Goal: Task Accomplishment & Management: Manage account settings

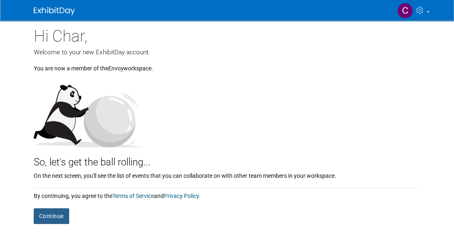
click at [43, 214] on button "Continue" at bounding box center [51, 216] width 35 height 16
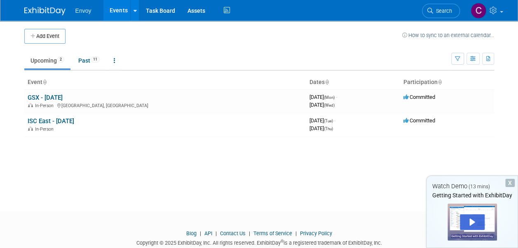
click at [272, 139] on div "Add Event How to sync to an external calendar... New Event Duplicate Event Warn…" at bounding box center [259, 109] width 482 height 176
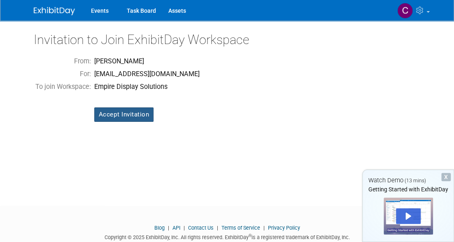
click at [142, 109] on input "Accept Invitation" at bounding box center [124, 115] width 60 height 14
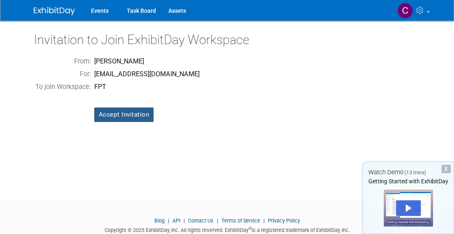
click at [141, 113] on input "Accept Invitation" at bounding box center [124, 115] width 60 height 14
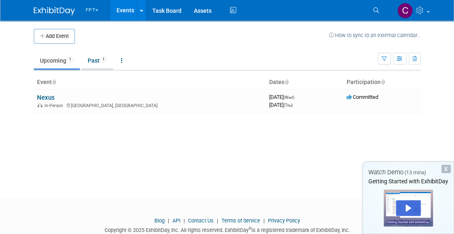
click at [96, 58] on link "Past 1" at bounding box center [98, 61] width 32 height 16
click at [49, 60] on link "Upcoming 1" at bounding box center [57, 61] width 46 height 16
click at [94, 6] on button "FPT" at bounding box center [97, 8] width 24 height 17
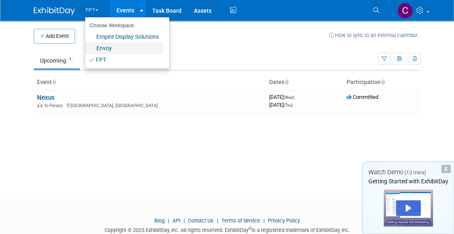
click at [102, 50] on link "Envoy" at bounding box center [124, 48] width 78 height 12
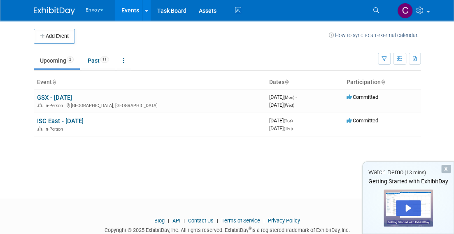
click at [103, 11] on span "button" at bounding box center [101, 10] width 3 height 2
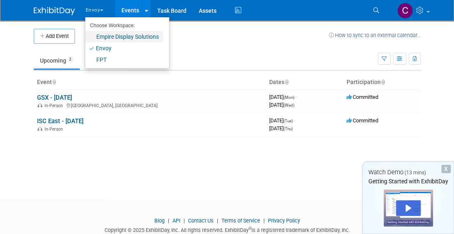
click at [122, 36] on link "Empire Display Solutions" at bounding box center [124, 37] width 78 height 12
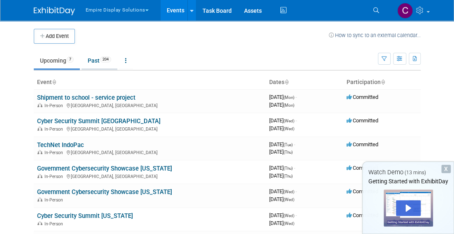
click at [96, 61] on link "Past 204" at bounding box center [100, 61] width 36 height 16
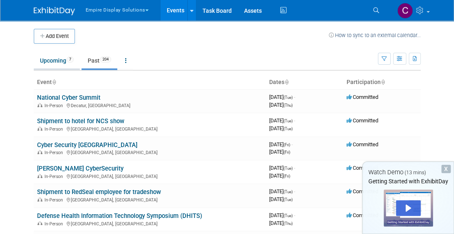
click at [52, 59] on link "Upcoming 7" at bounding box center [57, 61] width 46 height 16
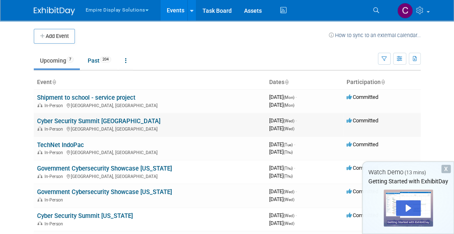
click at [70, 119] on link "Cyber Security Summit Silicon Valley" at bounding box center [99, 120] width 124 height 7
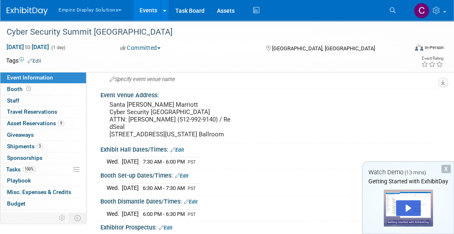
scroll to position [29, 0]
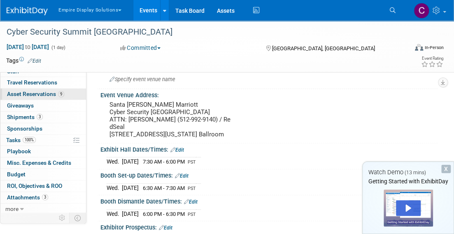
click at [31, 96] on span "Asset Reservations 9" at bounding box center [35, 94] width 57 height 7
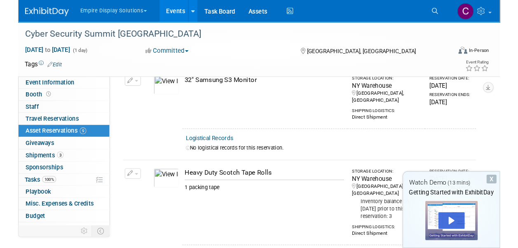
scroll to position [0, 0]
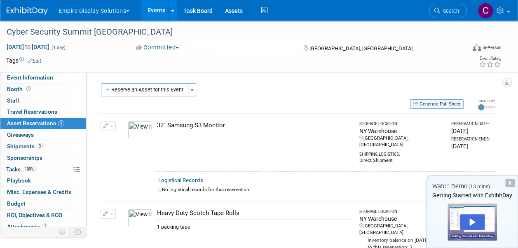
click at [430, 101] on button "Generate Pull Sheet" at bounding box center [437, 103] width 54 height 9
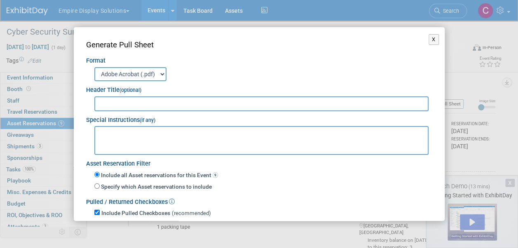
click at [132, 105] on input "text" at bounding box center [261, 103] width 335 height 15
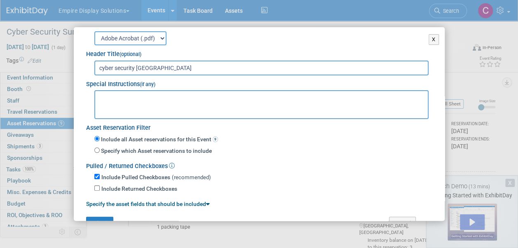
scroll to position [56, 0]
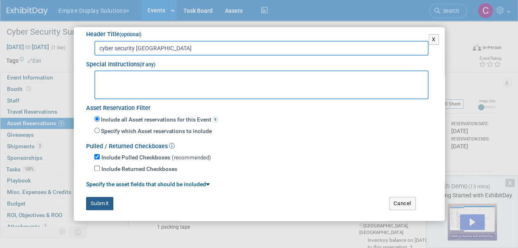
type input "cyber security silicone valley"
click at [93, 203] on button "Submit" at bounding box center [99, 203] width 27 height 13
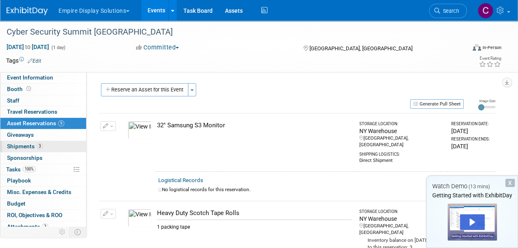
click at [19, 147] on span "Shipments 3" at bounding box center [25, 146] width 36 height 7
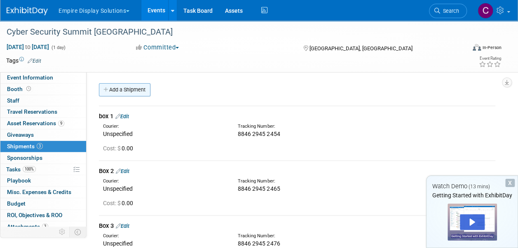
click at [129, 90] on link "Add a Shipment" at bounding box center [125, 89] width 52 height 13
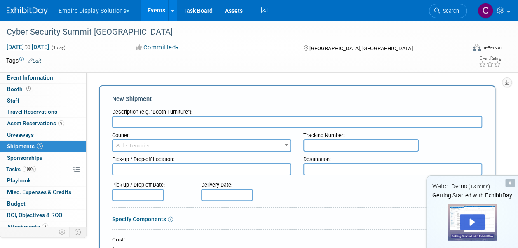
scroll to position [0, 0]
type input "X"
type input "Box 1"
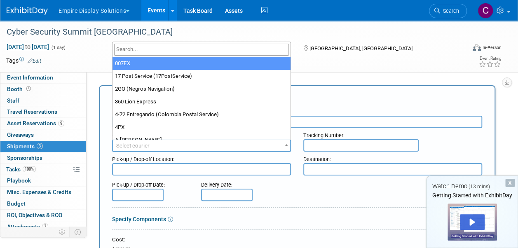
click at [286, 143] on span at bounding box center [286, 145] width 8 height 11
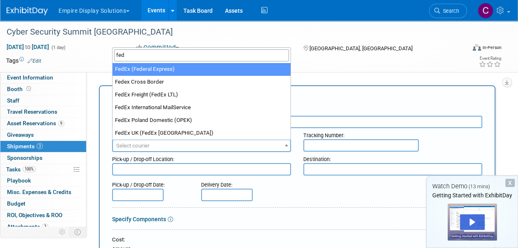
type input "fed"
select select "206"
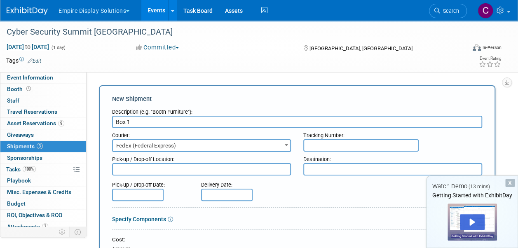
scroll to position [217, 0]
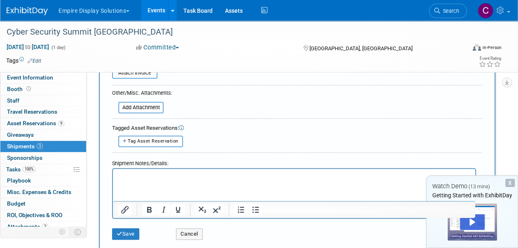
click at [14, 145] on span "Shipments 3" at bounding box center [25, 146] width 36 height 7
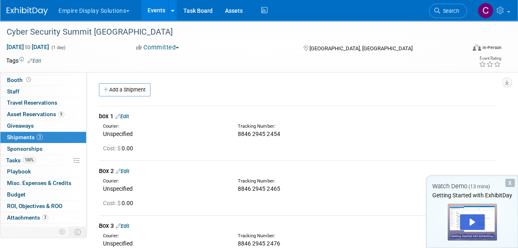
scroll to position [15, 0]
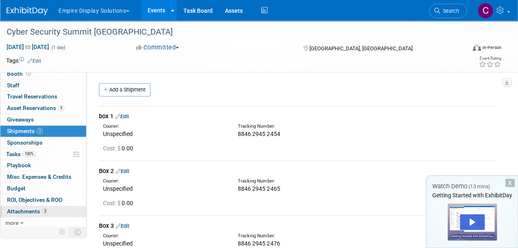
click at [35, 211] on span "Attachments 3" at bounding box center [27, 211] width 41 height 7
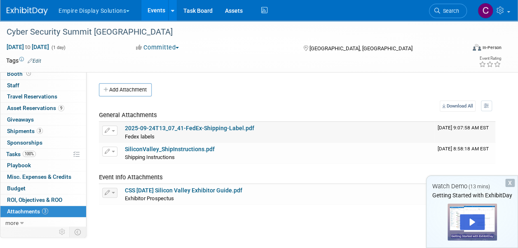
click at [180, 128] on link "2025-09-24T13_07_41-FedEx-Shipping-Label.pdf" at bounding box center [189, 128] width 129 height 7
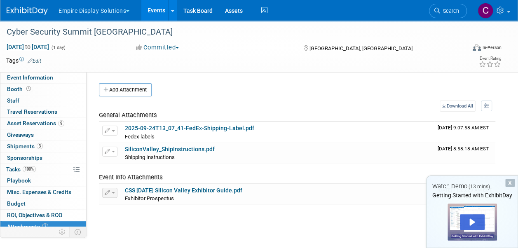
click at [126, 12] on button "Empire Display Solutions" at bounding box center [99, 9] width 82 height 18
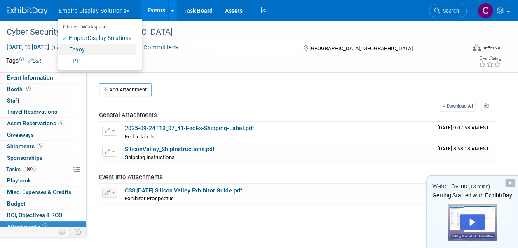
click at [83, 47] on link "Envoy" at bounding box center [96, 50] width 77 height 12
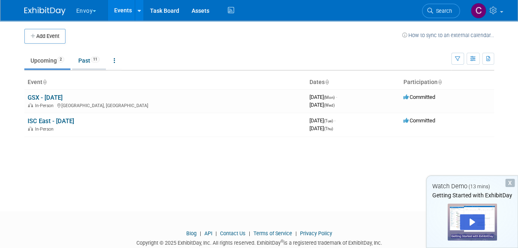
click at [89, 60] on link "Past 11" at bounding box center [89, 61] width 34 height 16
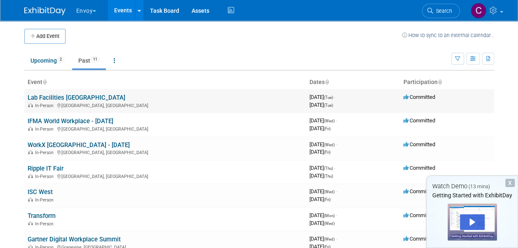
click at [64, 95] on link "Lab Facilities [GEOGRAPHIC_DATA]" at bounding box center [77, 97] width 98 height 7
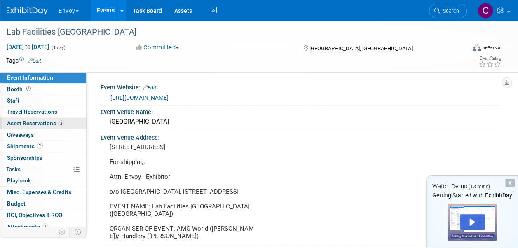
click at [47, 121] on span "Asset Reservations 2" at bounding box center [35, 123] width 57 height 7
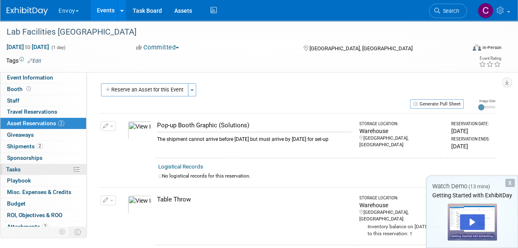
click at [32, 170] on link "0% Tasks 0%" at bounding box center [43, 169] width 86 height 11
